Goal: Transaction & Acquisition: Purchase product/service

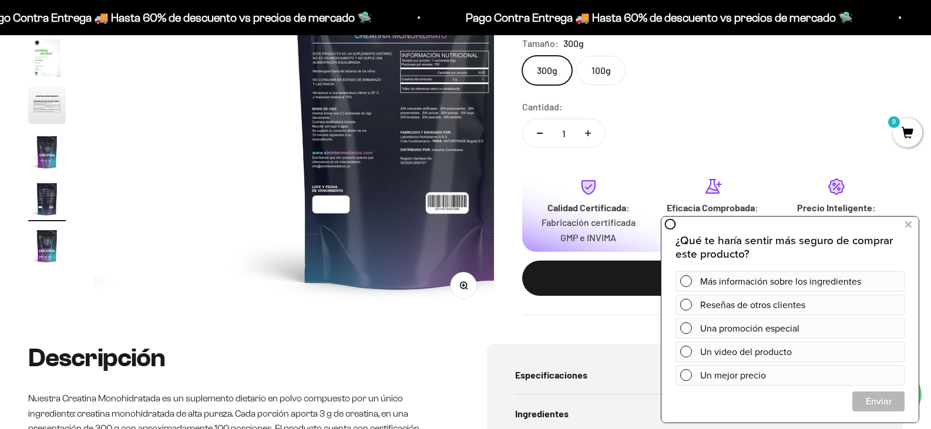
scroll to position [294, 0]
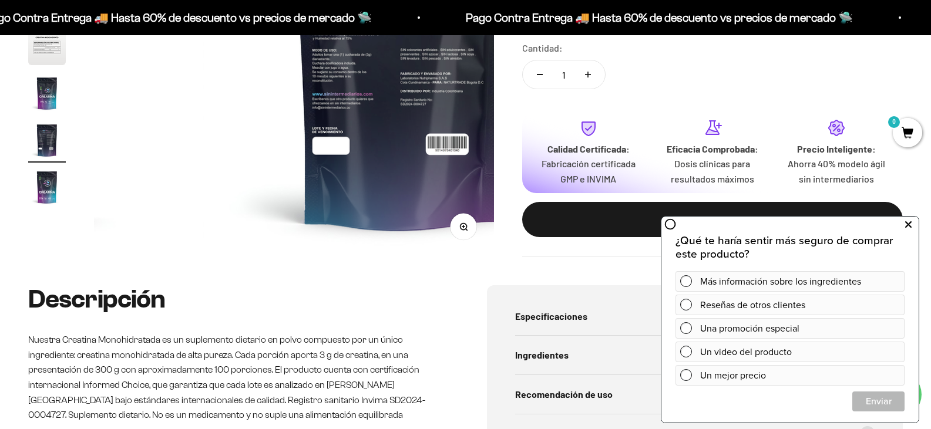
click at [907, 224] on icon at bounding box center [908, 224] width 6 height 15
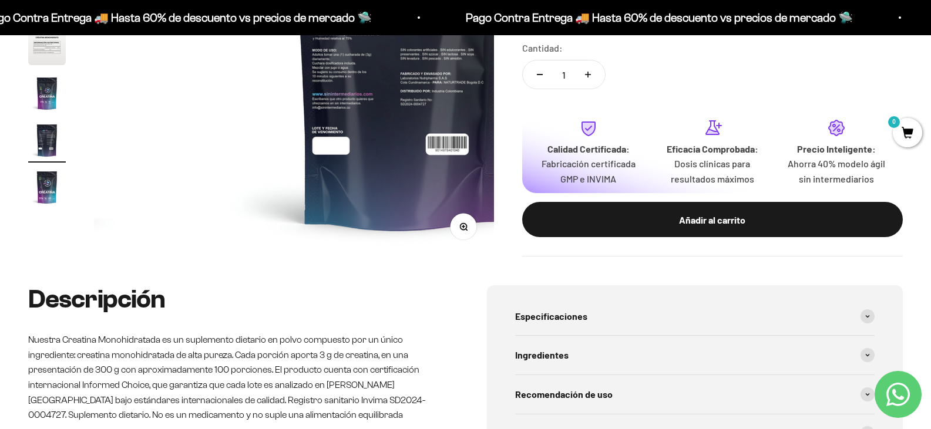
scroll to position [117, 0]
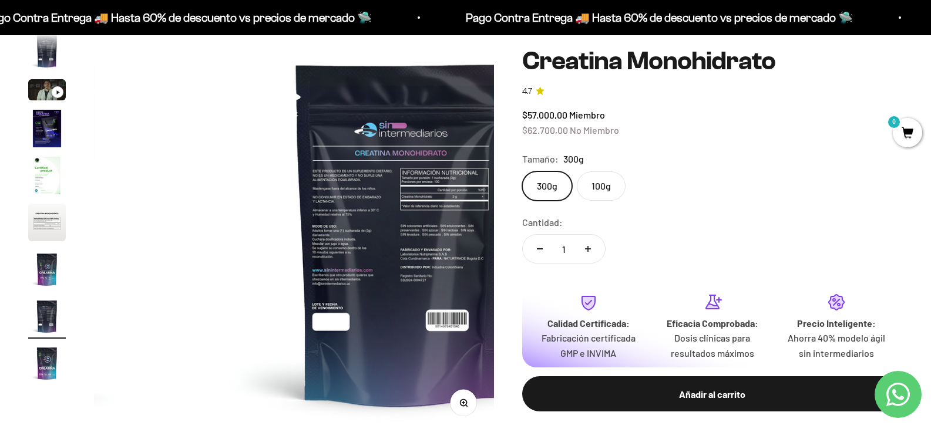
drag, startPoint x: 266, startPoint y: 246, endPoint x: 177, endPoint y: 284, distance: 96.3
click at [265, 246] on img at bounding box center [403, 233] width 400 height 400
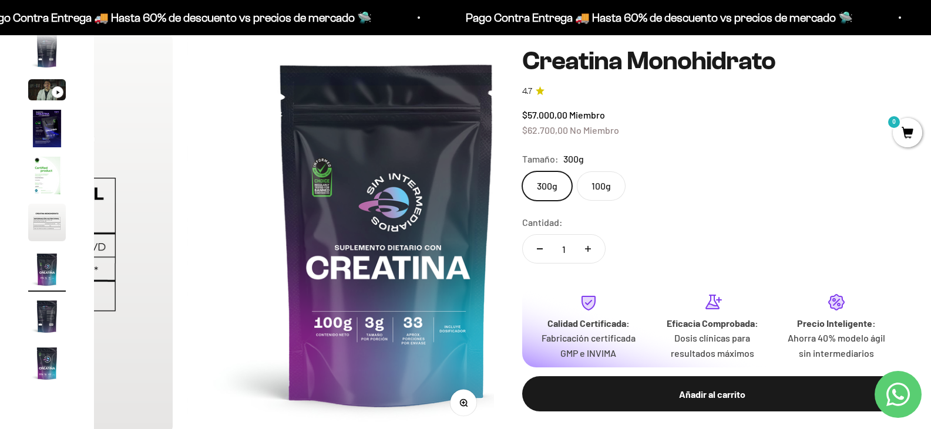
click at [35, 372] on img "Ir al artículo 9" at bounding box center [47, 364] width 38 height 38
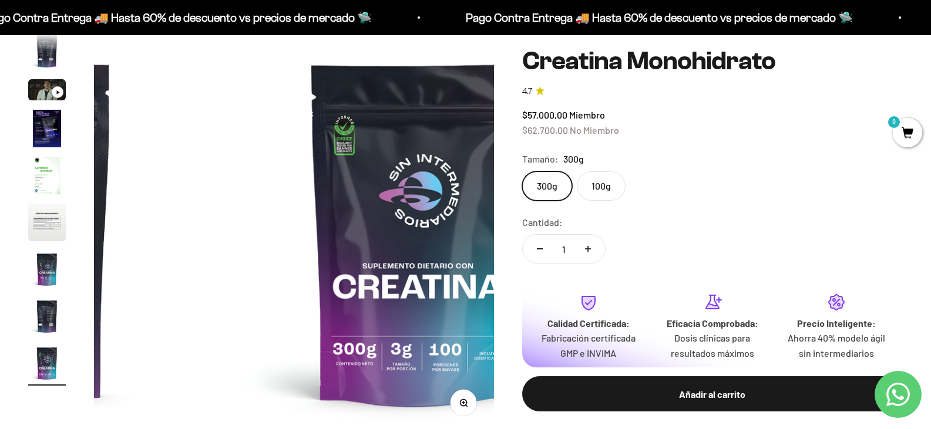
click at [44, 329] on img "Ir al artículo 8" at bounding box center [47, 317] width 38 height 38
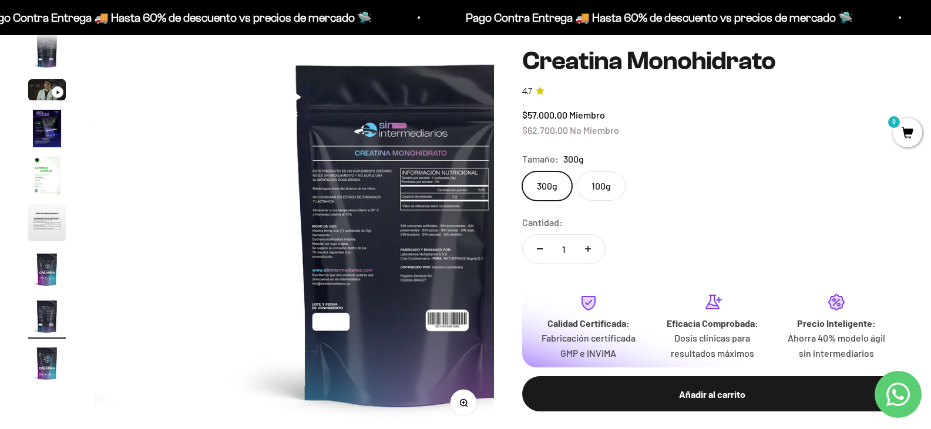
click at [219, 234] on img at bounding box center [403, 233] width 400 height 400
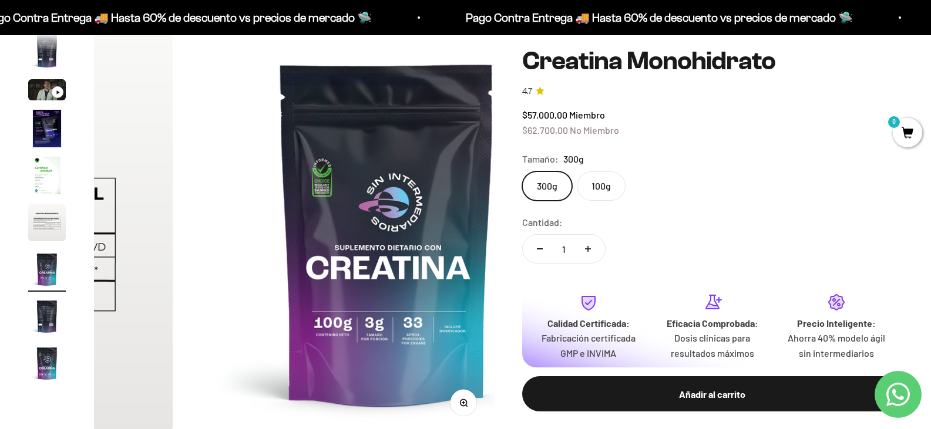
click at [35, 238] on img "Ir al artículo 6" at bounding box center [47, 223] width 38 height 38
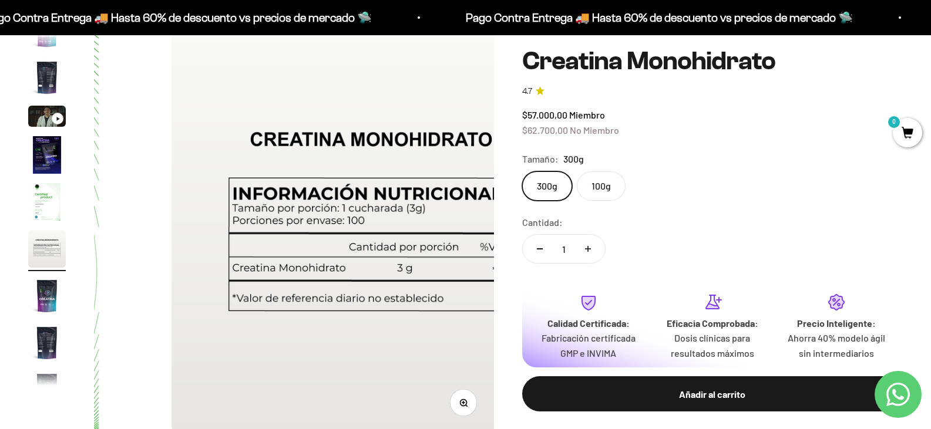
click at [44, 217] on img "Ir al artículo 5" at bounding box center [47, 202] width 38 height 38
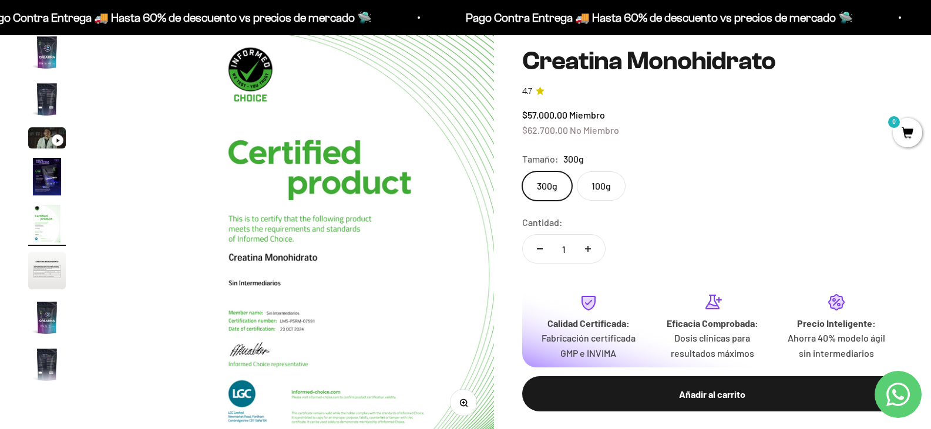
click at [63, 179] on img "Ir al artículo 4" at bounding box center [47, 177] width 38 height 38
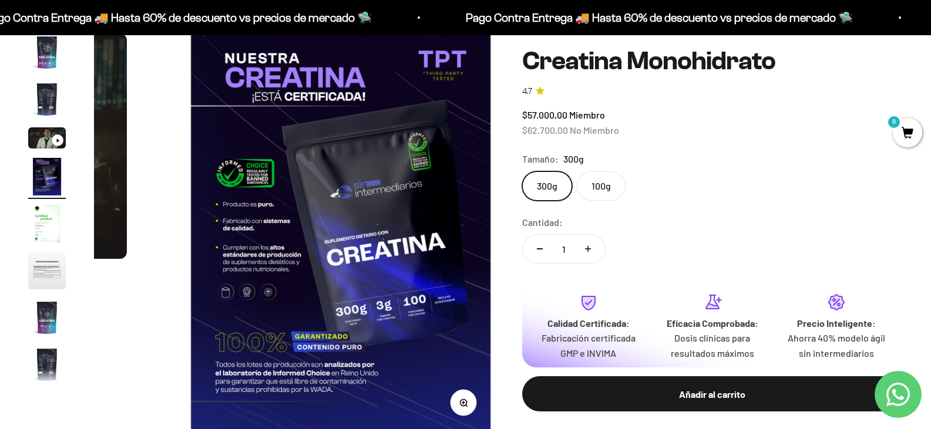
click at [50, 149] on img "Ir al artículo 3" at bounding box center [47, 137] width 38 height 21
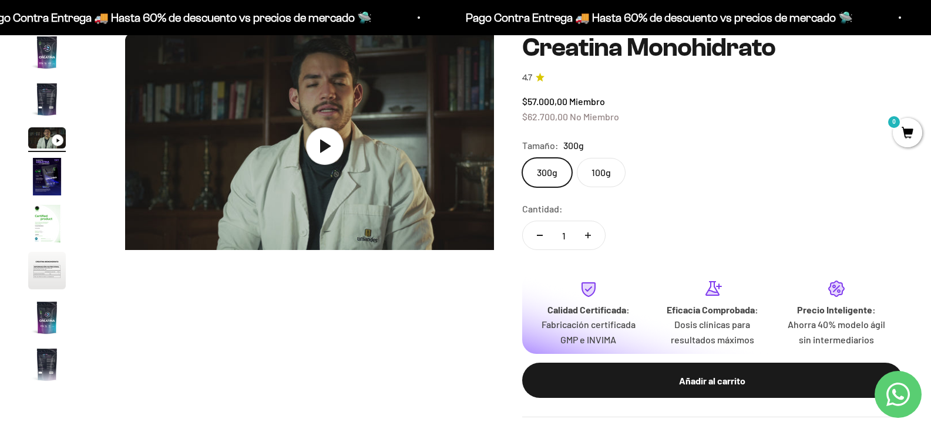
click at [50, 117] on img "Ir al artículo 2" at bounding box center [47, 99] width 38 height 38
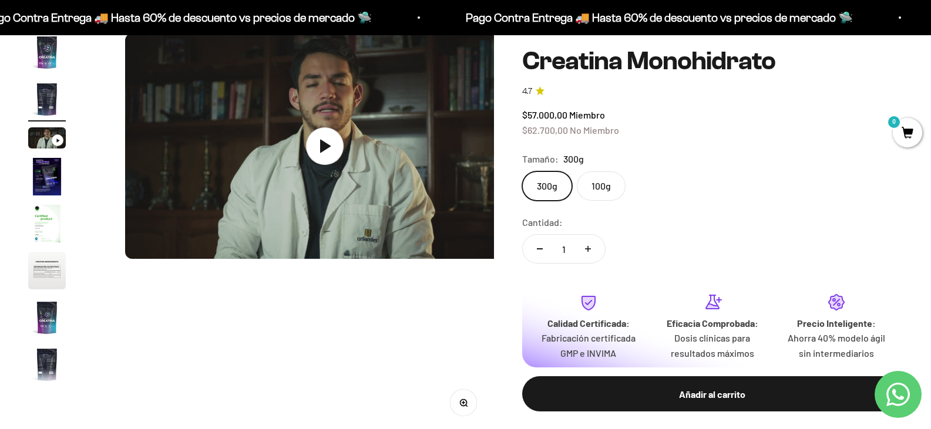
scroll to position [0, 398]
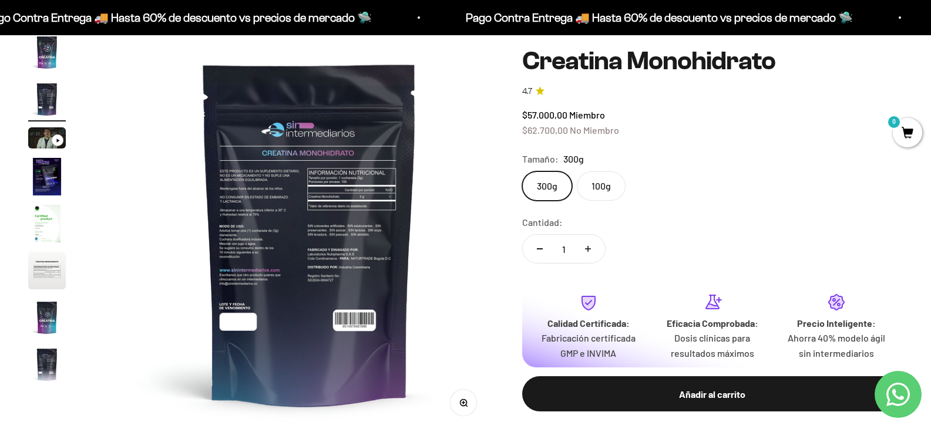
click at [459, 399] on icon "button" at bounding box center [463, 403] width 8 height 8
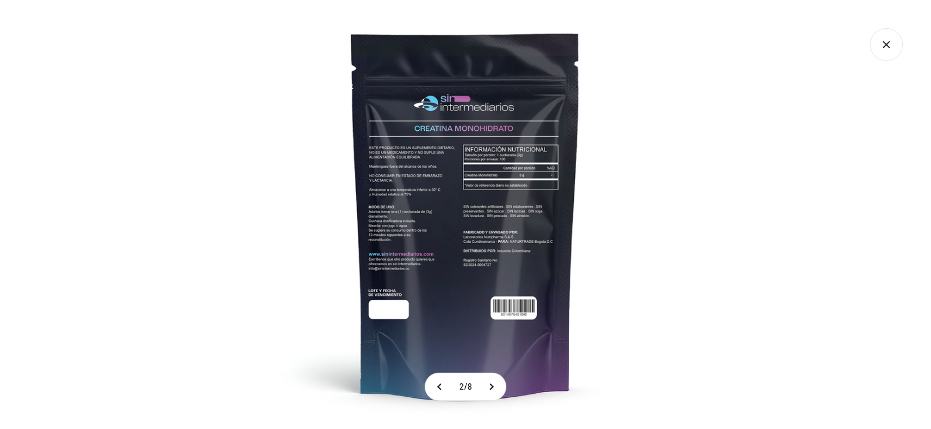
click at [479, 186] on img at bounding box center [465, 214] width 429 height 429
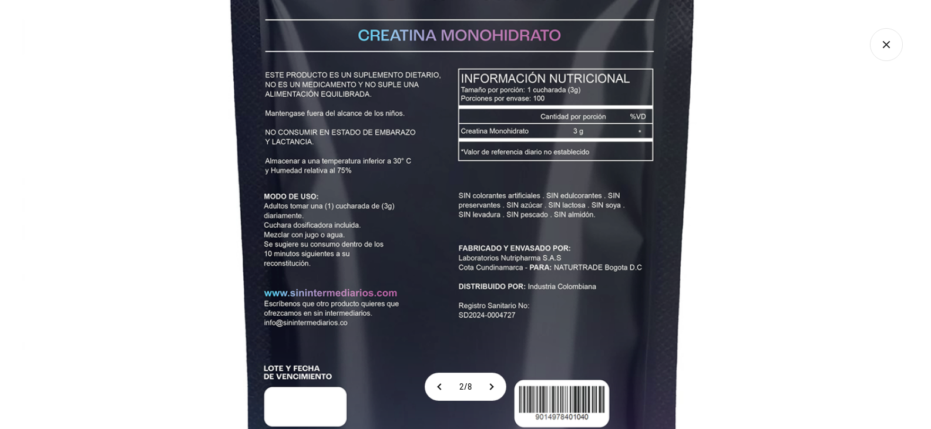
click at [371, 273] on img at bounding box center [462, 212] width 881 height 881
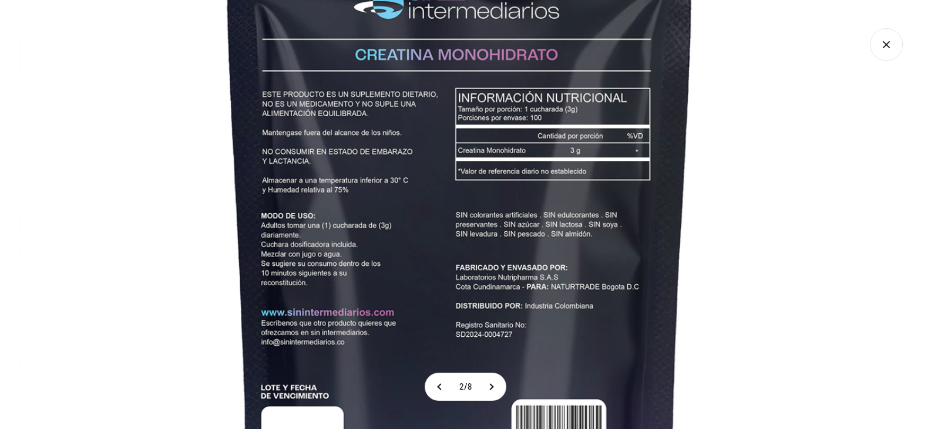
click at [337, 271] on img at bounding box center [459, 231] width 881 height 881
